Goal: Information Seeking & Learning: Learn about a topic

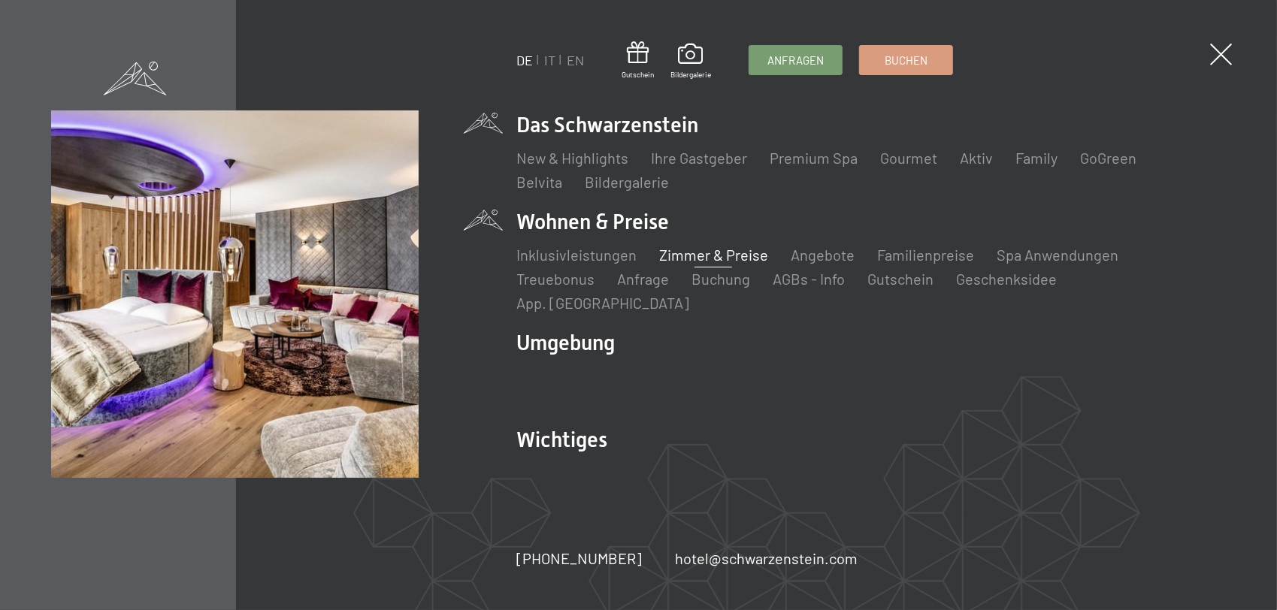
click at [709, 264] on link "Zimmer & Preise" at bounding box center [713, 255] width 109 height 18
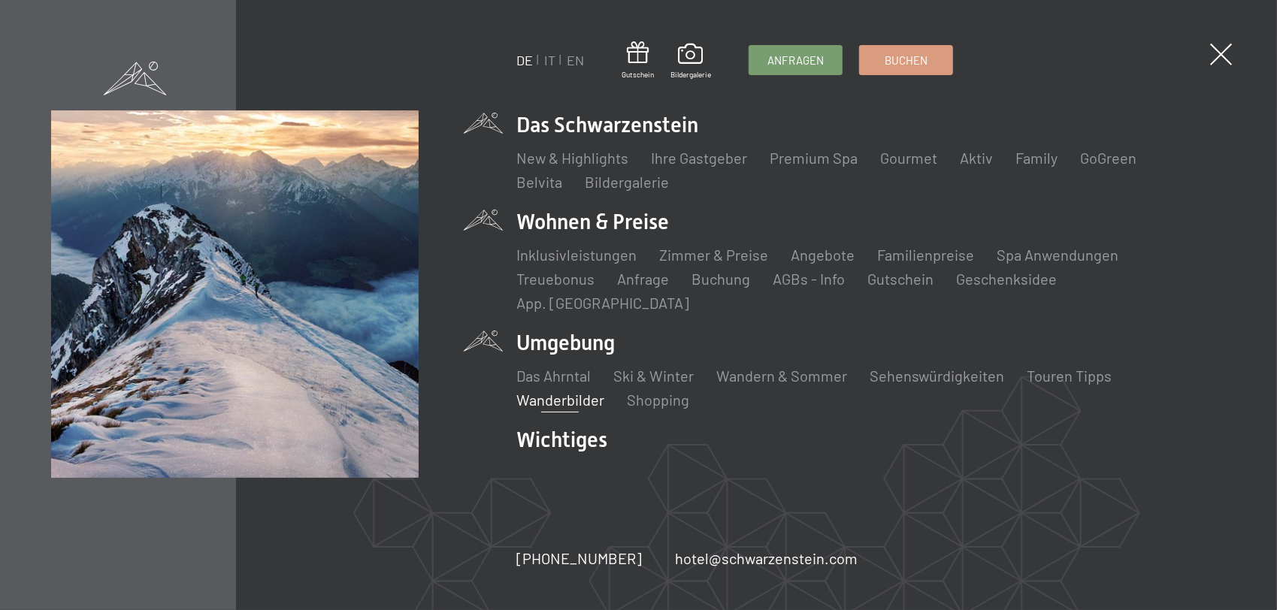
click at [572, 391] on link "Wanderbilder" at bounding box center [560, 400] width 88 height 18
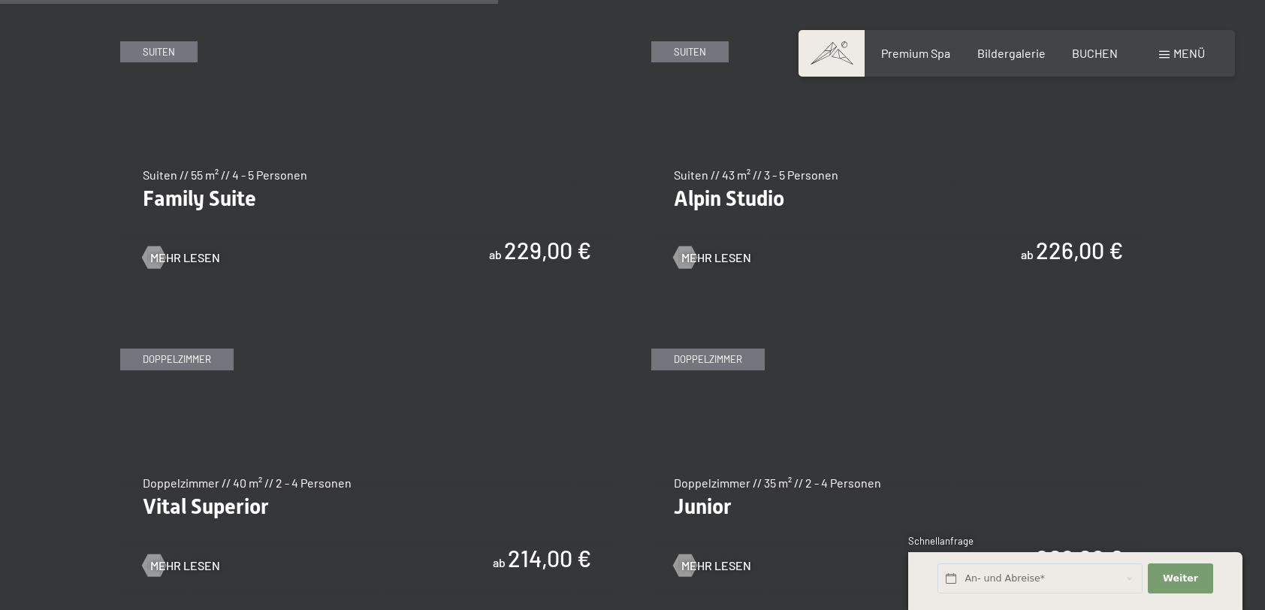
scroll to position [1954, 0]
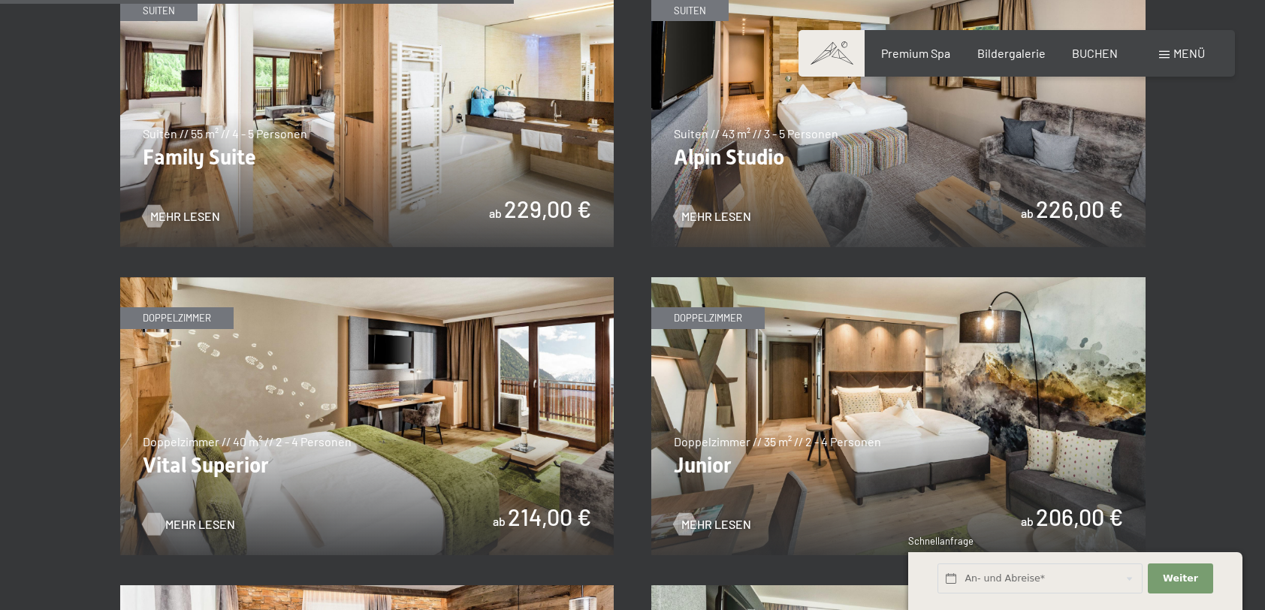
click at [197, 521] on span "Mehr Lesen" at bounding box center [200, 524] width 70 height 17
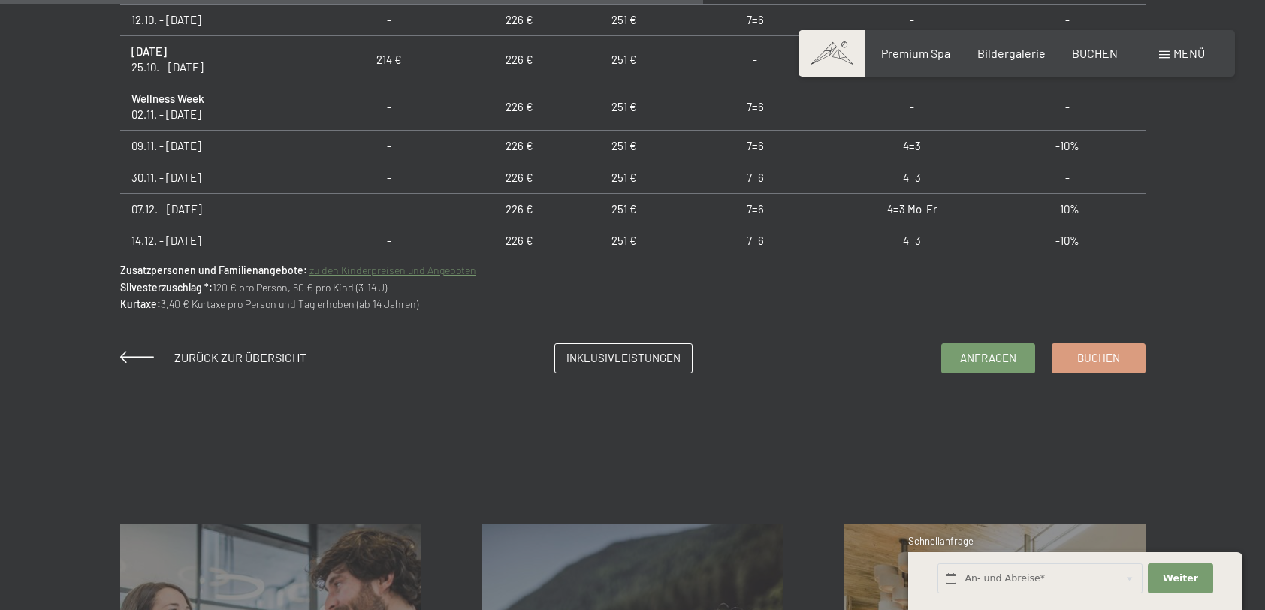
scroll to position [1127, 0]
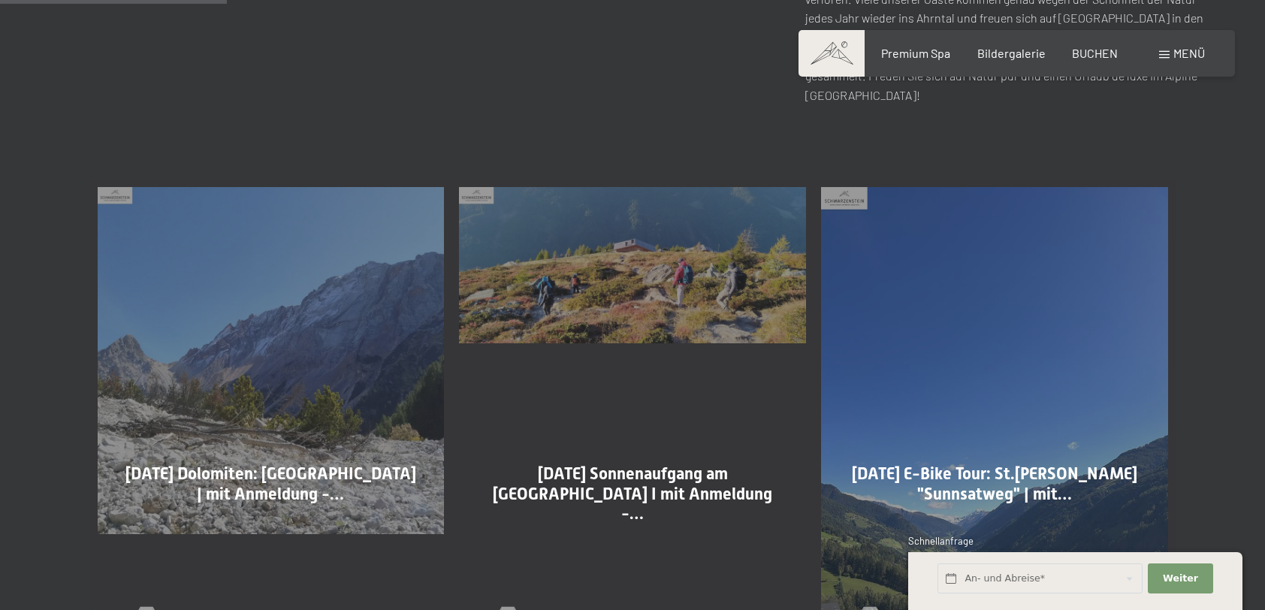
scroll to position [751, 0]
